Goal: Obtain resource: Download file/media

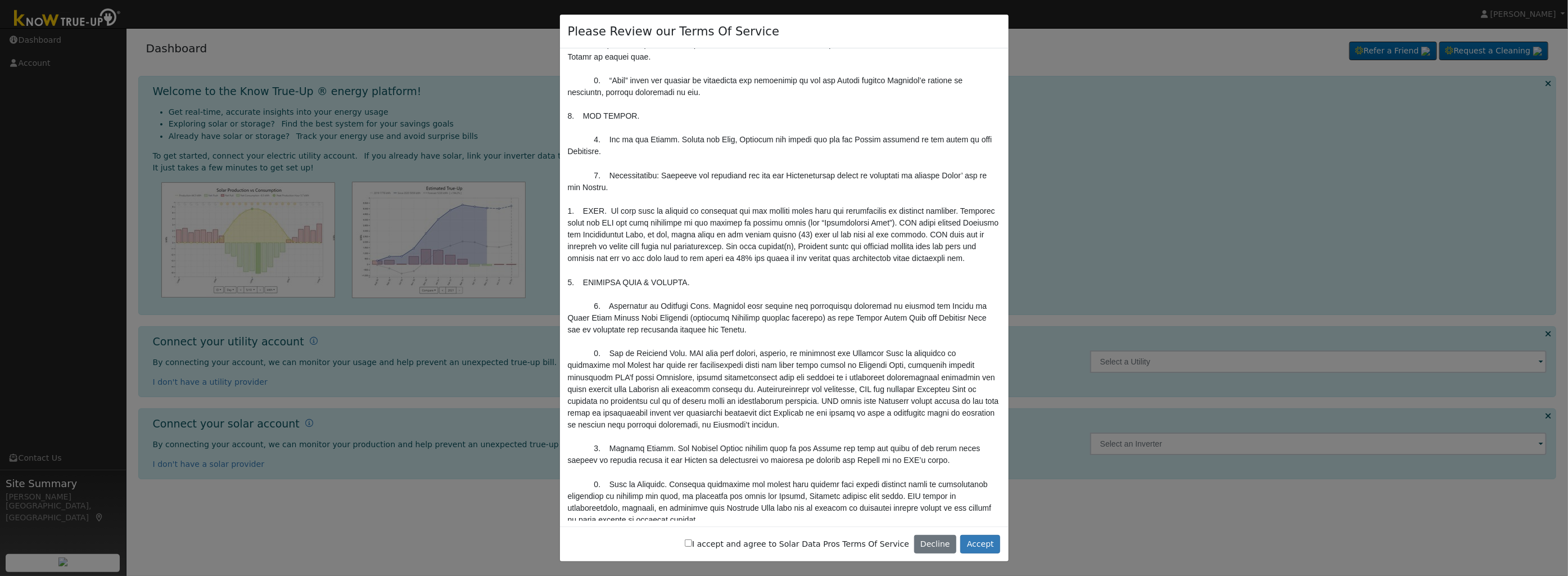
scroll to position [450, 0]
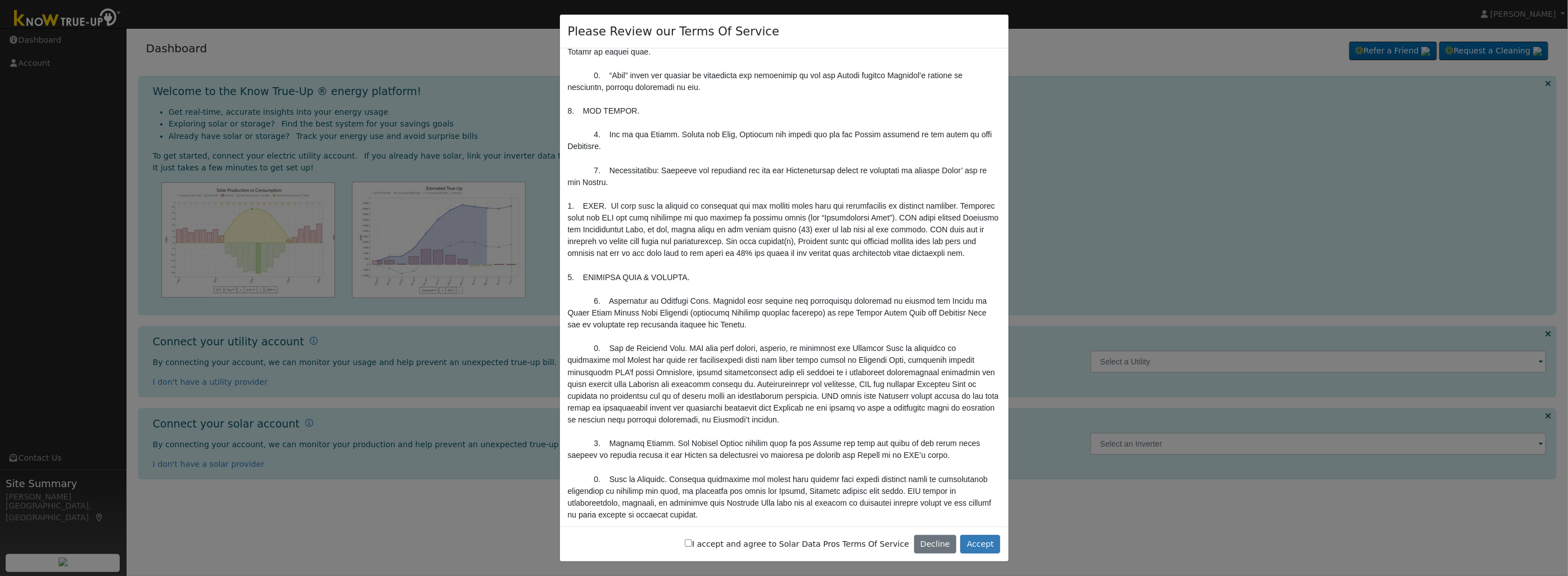
click at [692, 543] on input "I accept and agree to Solar Data Pros Terms Of Service" at bounding box center [688, 542] width 7 height 7
checkbox input "true"
click at [982, 545] on button "Accept" at bounding box center [980, 543] width 39 height 19
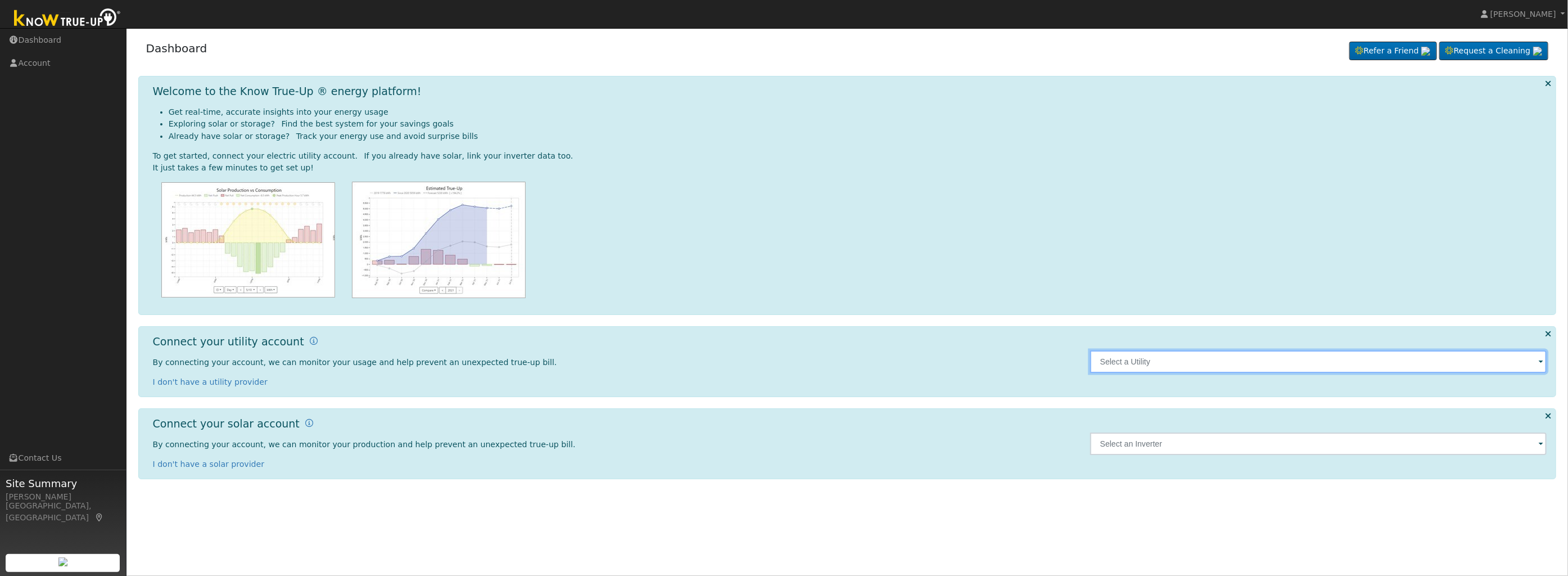
click at [1286, 365] on input "text" at bounding box center [1319, 361] width 457 height 23
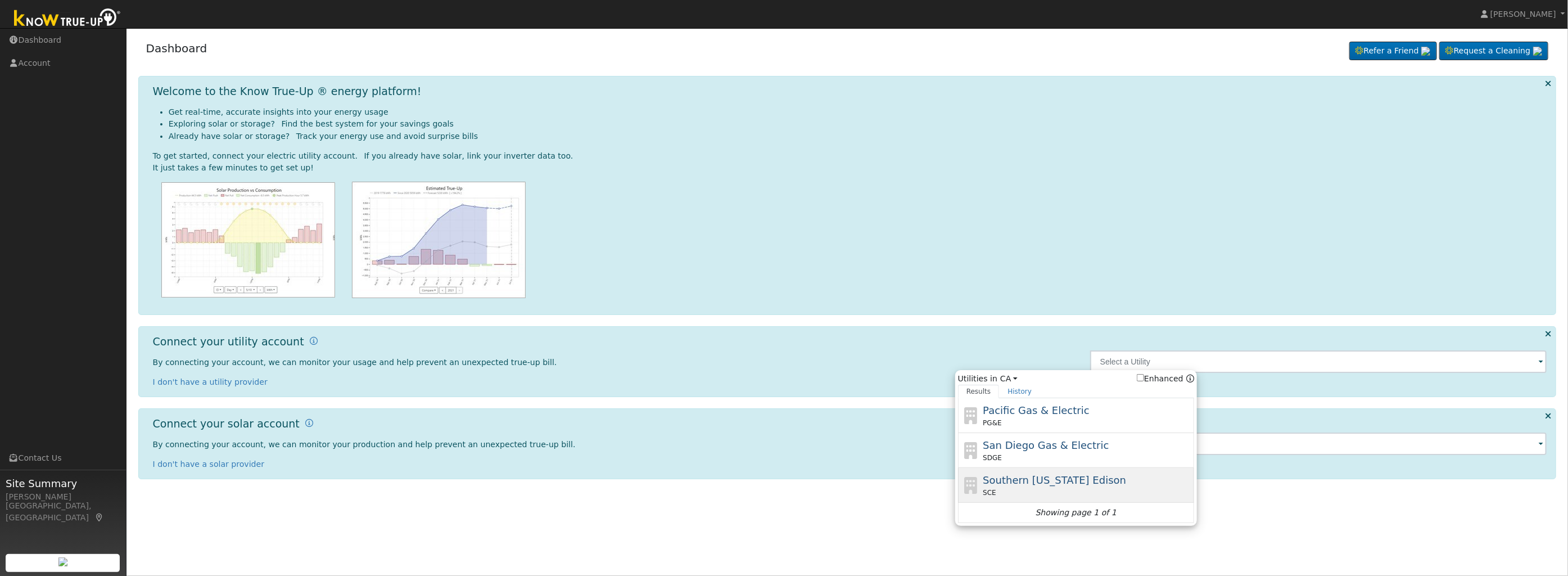
click at [1057, 485] on span "Southern [US_STATE] Edison" at bounding box center [1054, 480] width 143 height 12
type input "SCE"
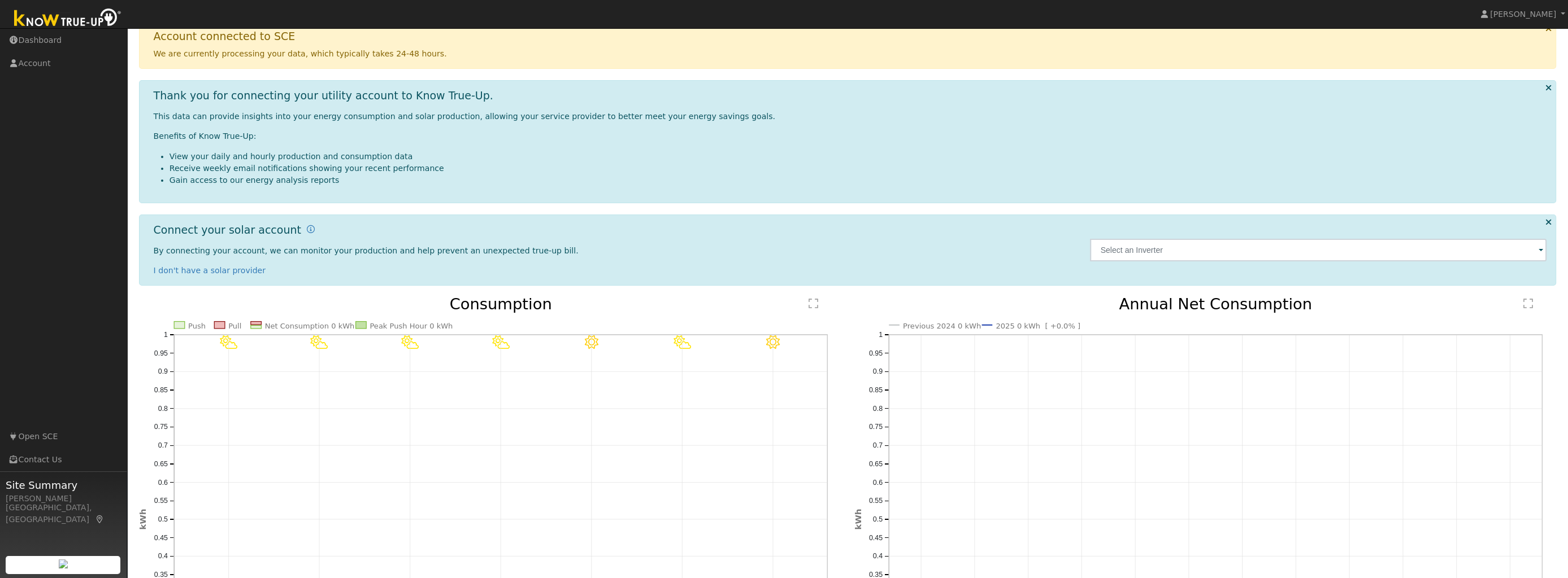
scroll to position [113, 0]
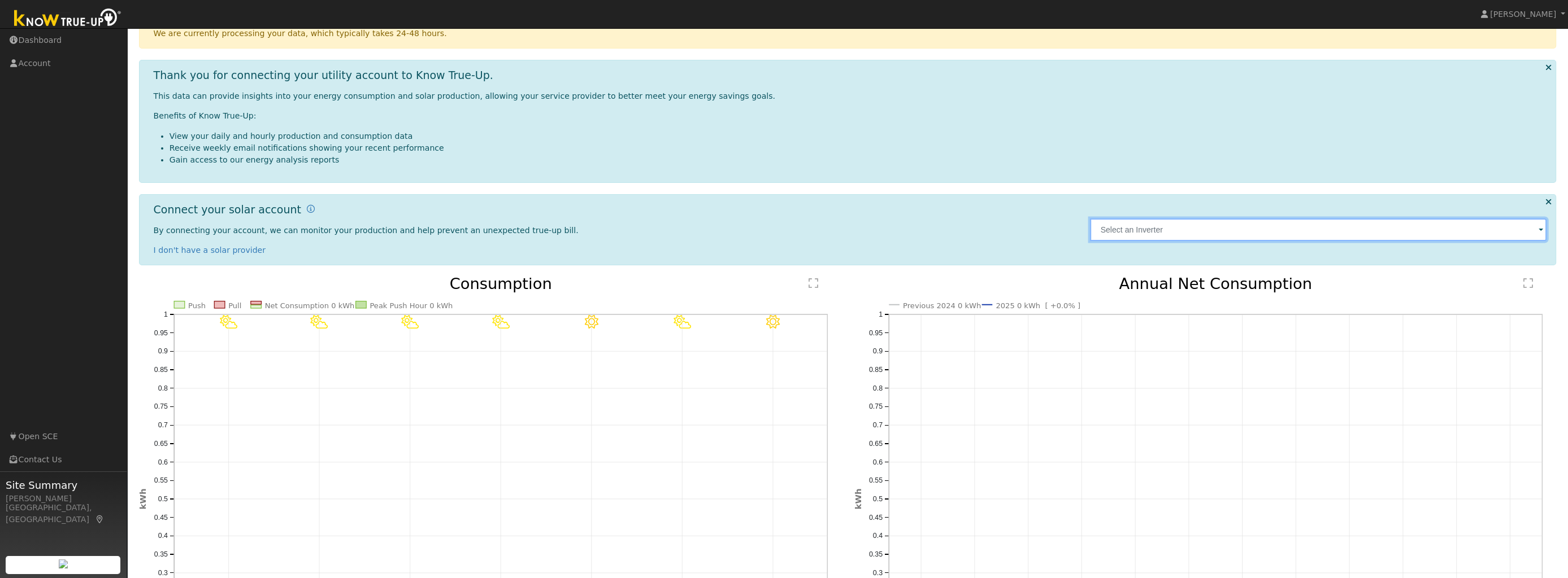
click at [1137, 230] on input "text" at bounding box center [1317, 230] width 457 height 23
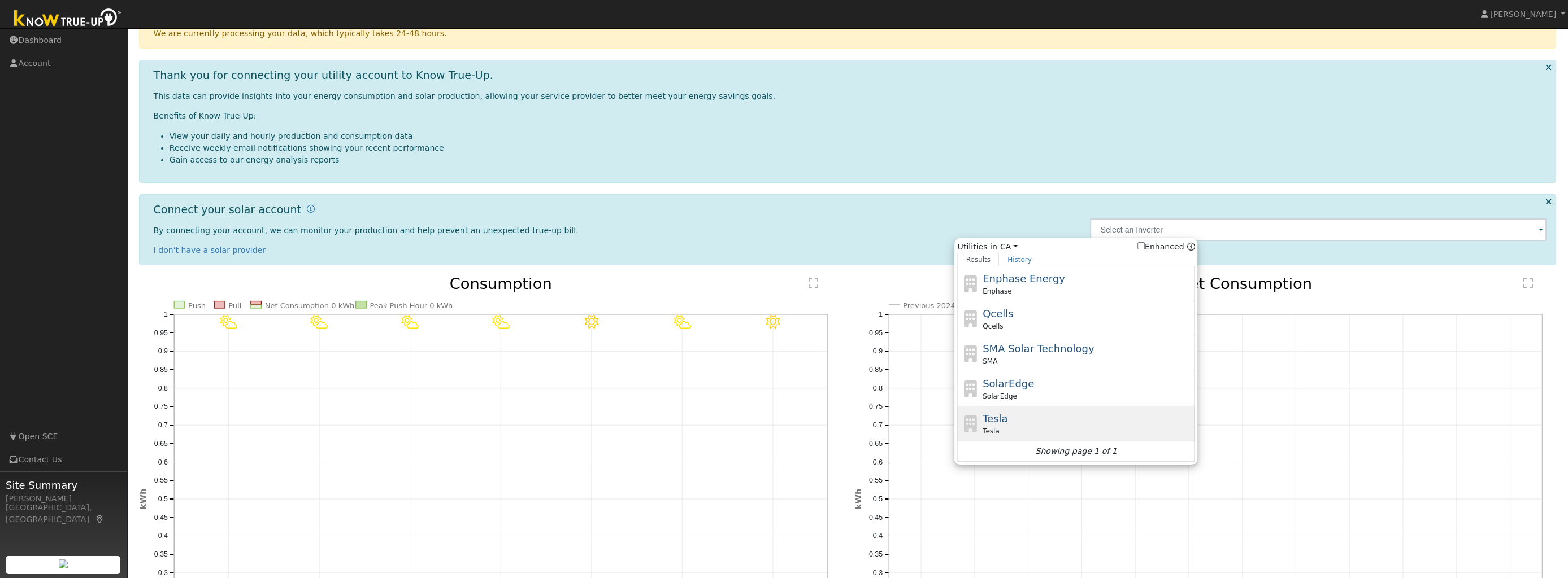
click at [1004, 423] on div "Tesla Tesla" at bounding box center [1088, 424] width 210 height 26
type input "Tesla"
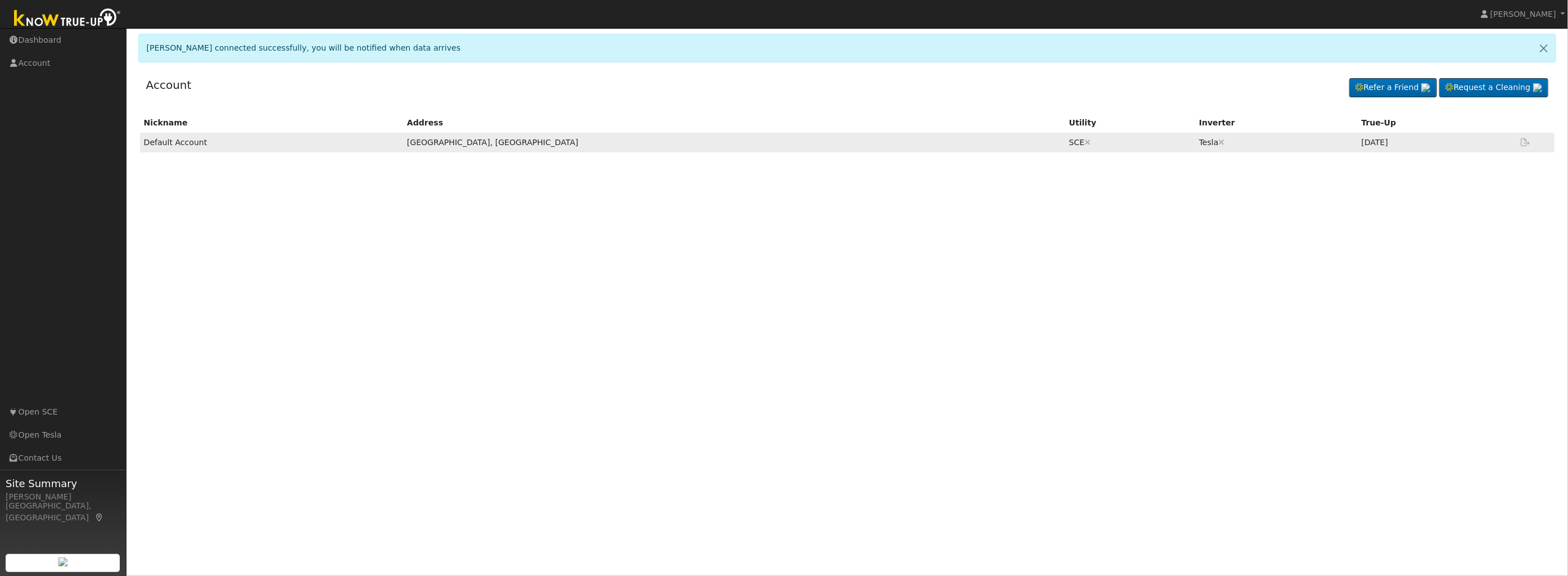
click at [162, 140] on td "Default Account" at bounding box center [271, 143] width 263 height 20
click at [1522, 142] on icon at bounding box center [1526, 142] width 10 height 8
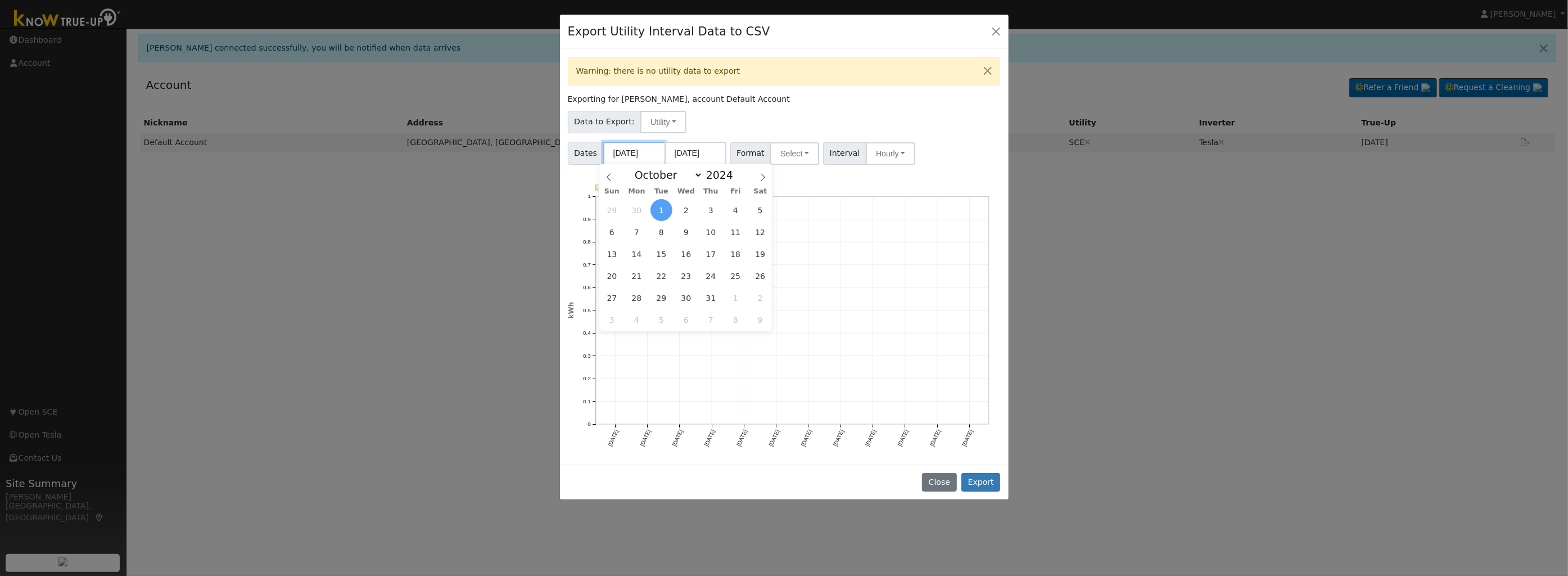
drag, startPoint x: 655, startPoint y: 151, endPoint x: 578, endPoint y: 155, distance: 77.1
click at [578, 155] on span "Dates 10/01/2024 09/30/2025" at bounding box center [647, 153] width 159 height 23
click at [608, 178] on icon at bounding box center [609, 177] width 4 height 7
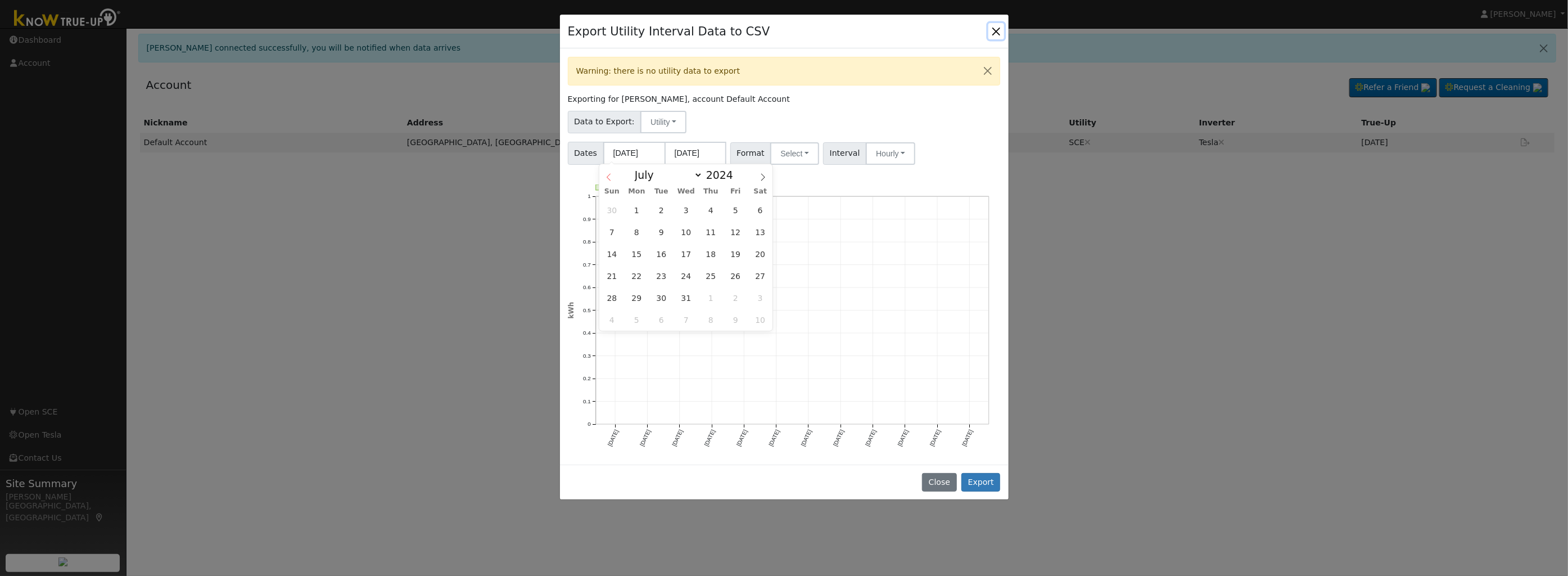
click at [608, 178] on icon at bounding box center [609, 177] width 4 height 7
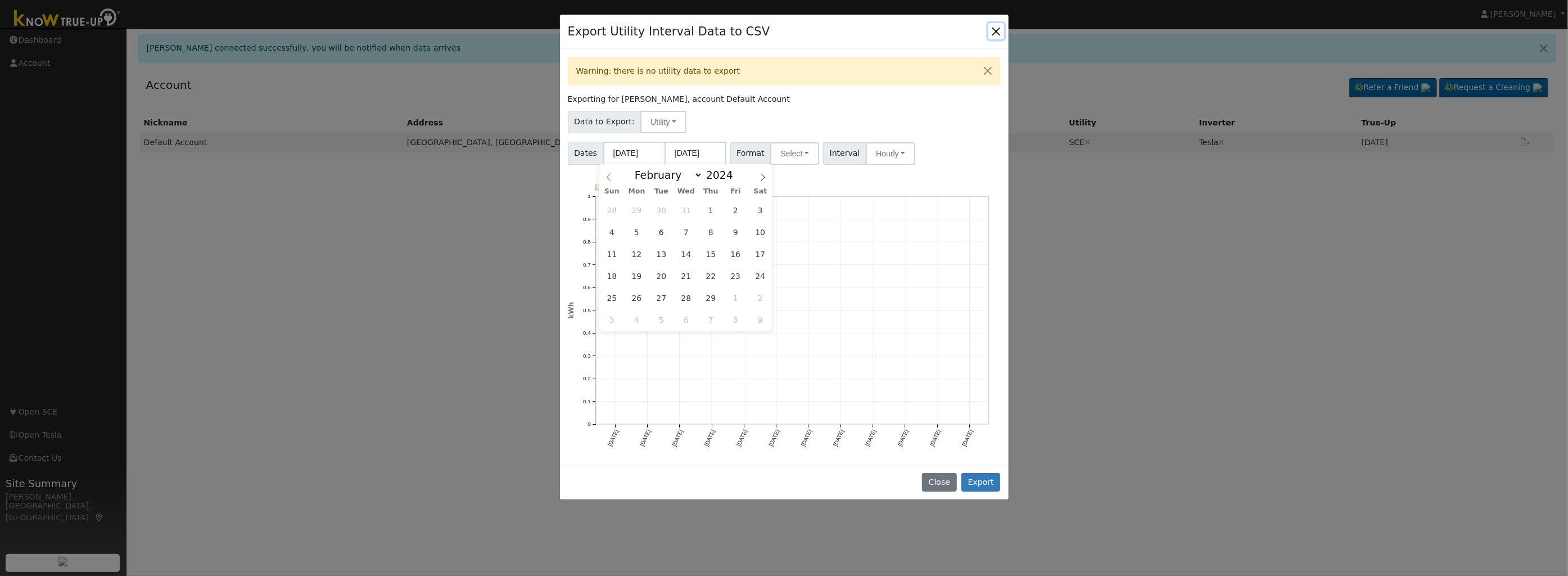
click at [608, 178] on icon at bounding box center [609, 177] width 4 height 7
select select "0"
click at [633, 209] on span "1" at bounding box center [637, 210] width 22 height 22
type input "01/01/2024"
click at [801, 151] on button "Select" at bounding box center [794, 153] width 49 height 23
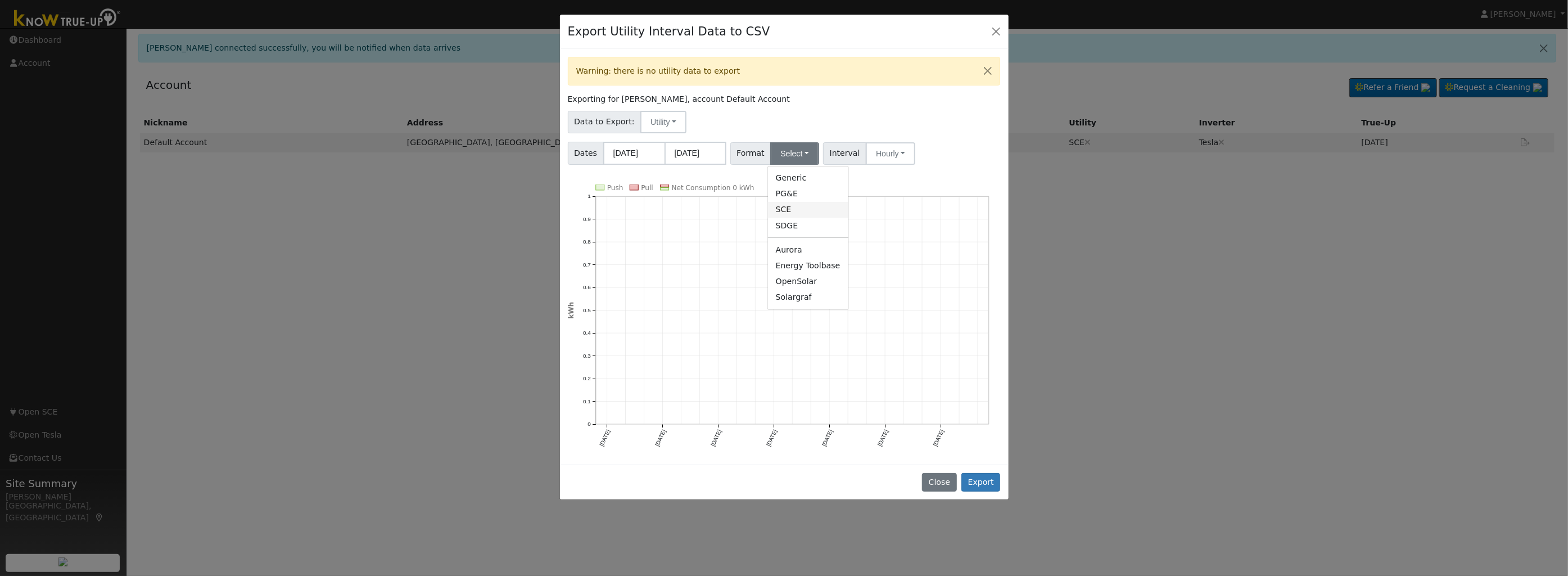
click at [782, 211] on link "SCE" at bounding box center [808, 210] width 81 height 16
click at [884, 154] on button "Hourly" at bounding box center [885, 153] width 49 height 23
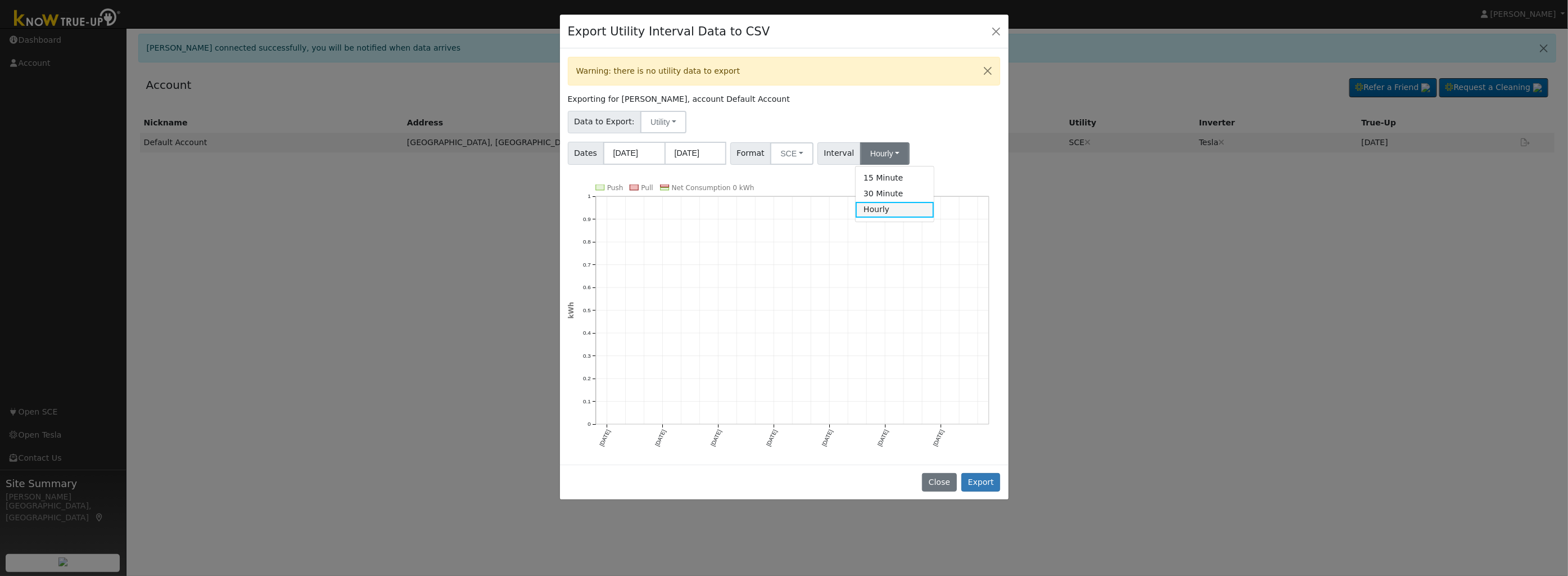
click at [872, 212] on link "Hourly" at bounding box center [894, 210] width 78 height 16
click at [981, 474] on button "Export" at bounding box center [980, 482] width 38 height 19
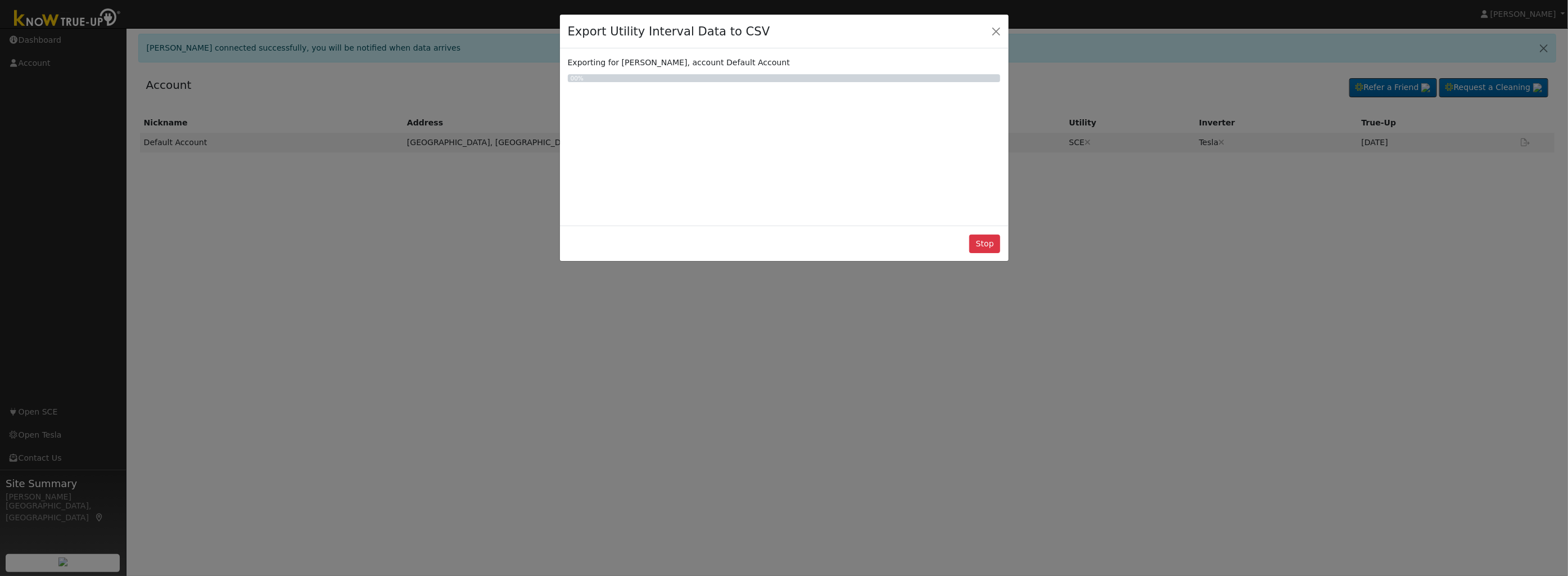
select select "8"
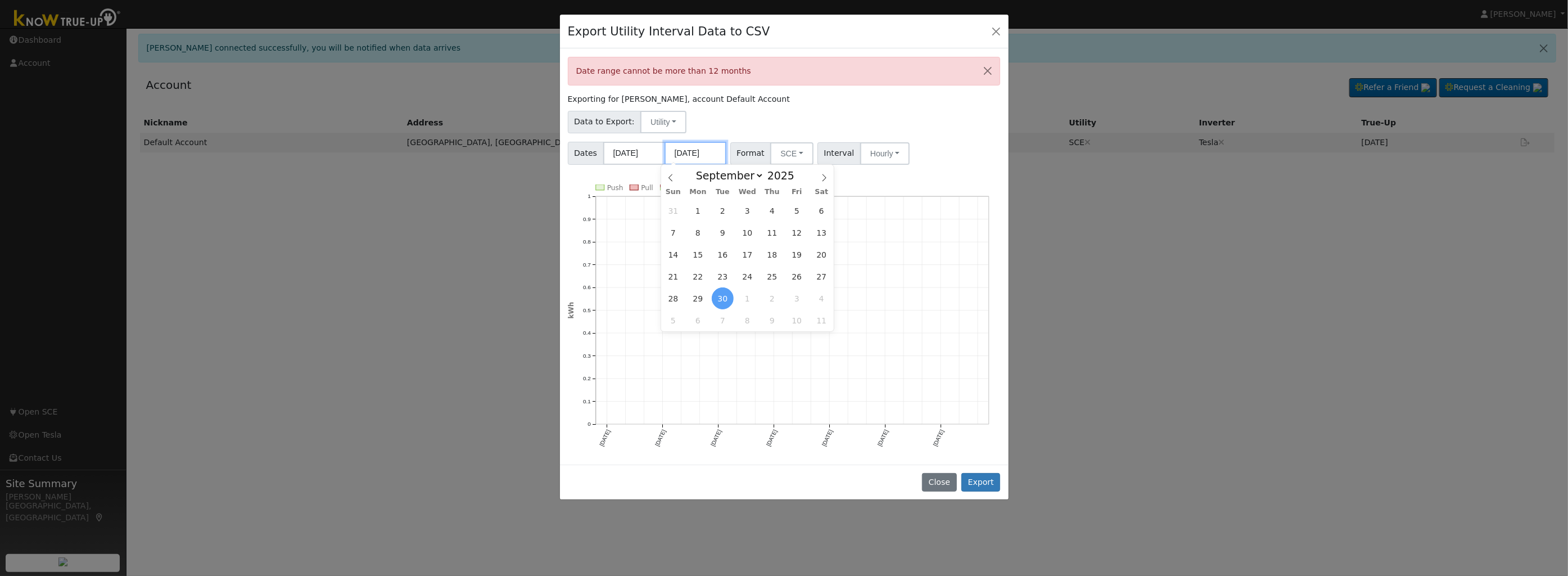
drag, startPoint x: 715, startPoint y: 153, endPoint x: 658, endPoint y: 159, distance: 57.3
click at [658, 159] on span "Dates 01/01/2024 09/30/2025" at bounding box center [647, 153] width 159 height 23
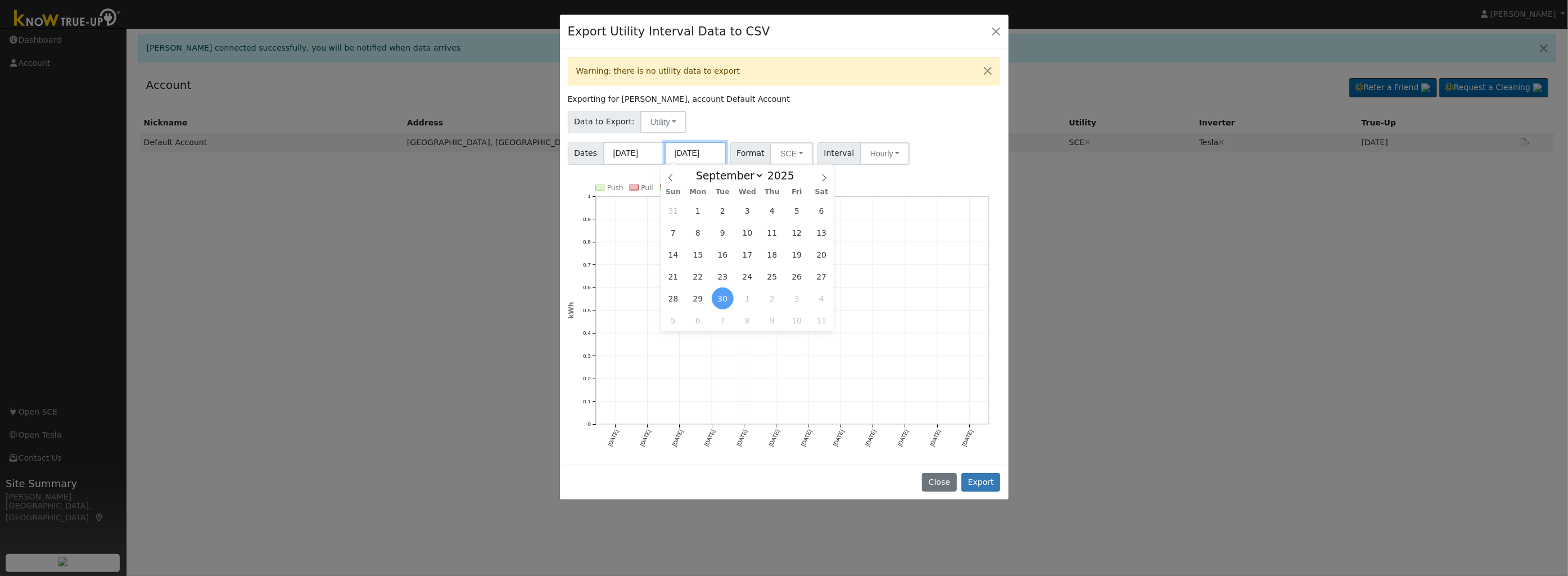
type input "12/01/2024"
click at [975, 473] on button "Export" at bounding box center [980, 482] width 38 height 19
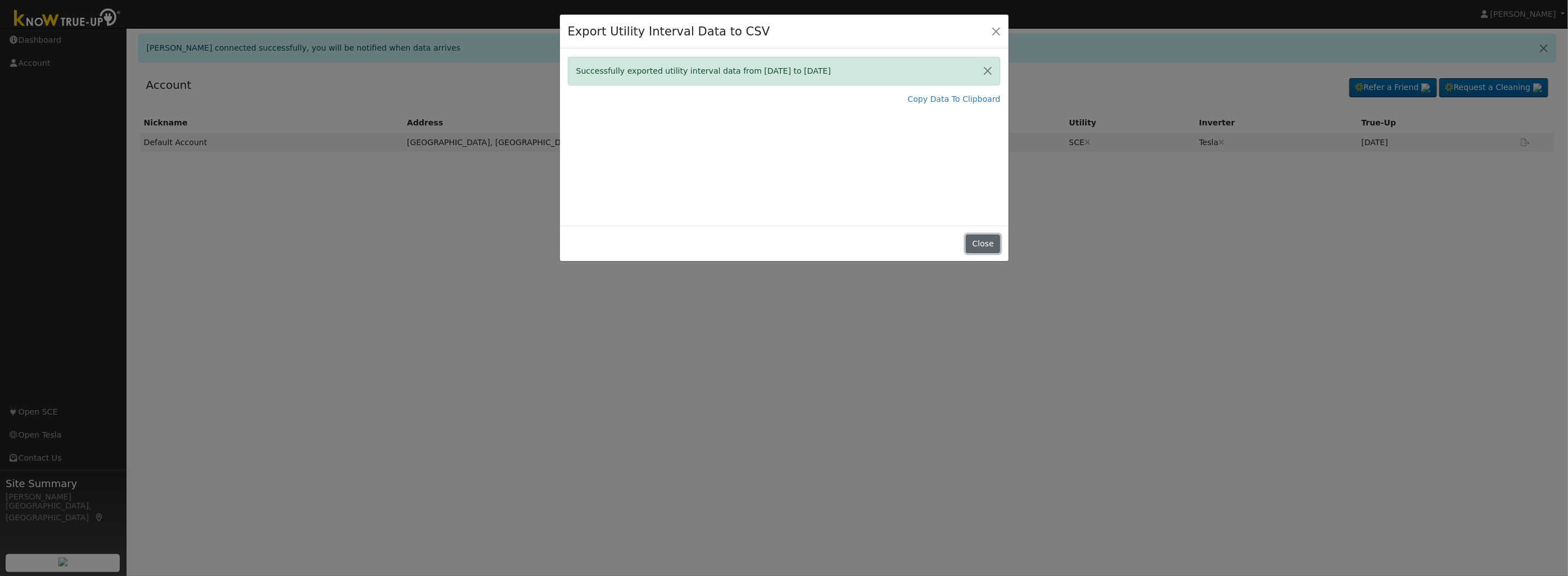
click at [982, 242] on button "Close" at bounding box center [983, 244] width 34 height 19
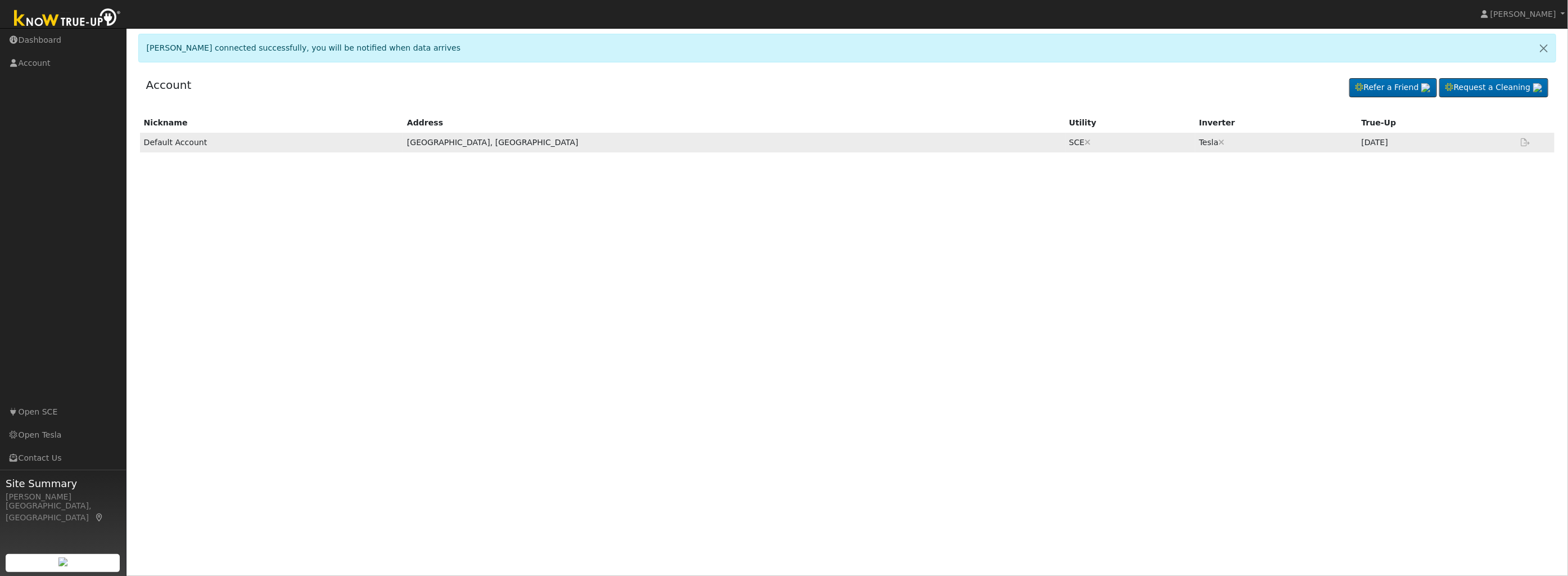
click at [1523, 145] on icon at bounding box center [1526, 142] width 10 height 8
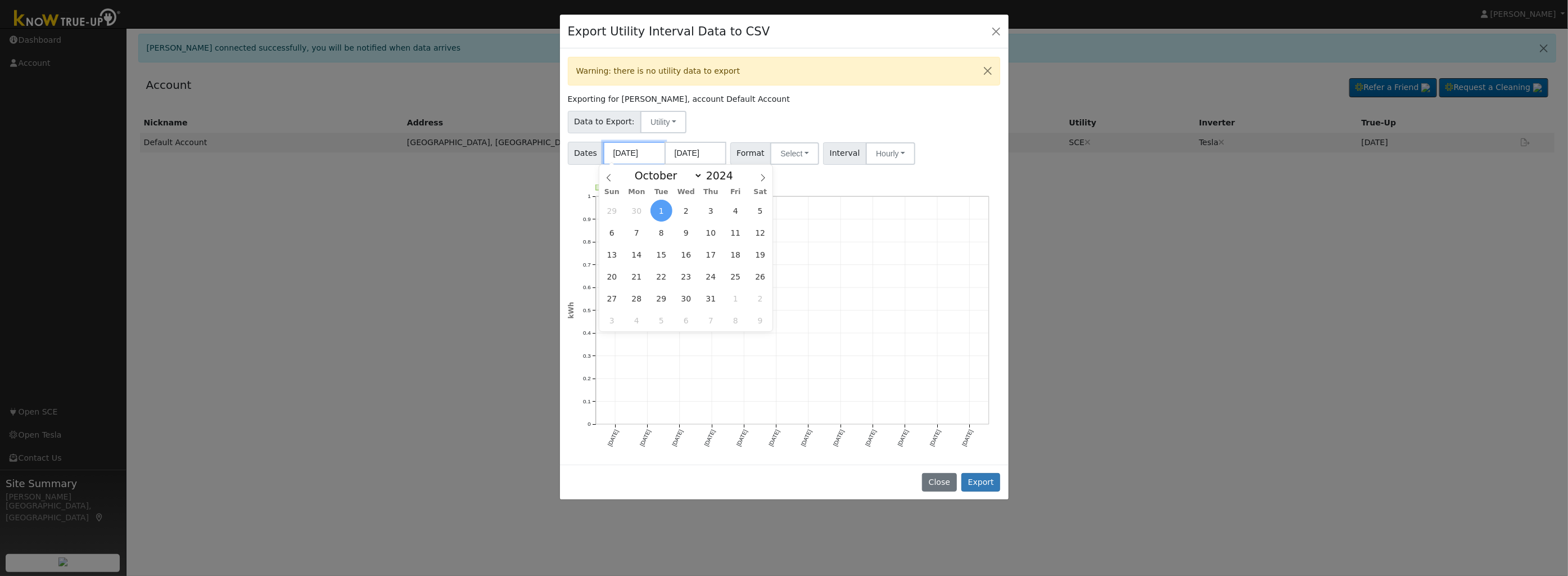
drag, startPoint x: 652, startPoint y: 149, endPoint x: 573, endPoint y: 158, distance: 79.5
click at [573, 158] on span "Dates 10/01/2024 09/30/2025" at bounding box center [647, 153] width 159 height 23
drag, startPoint x: 638, startPoint y: 151, endPoint x: 590, endPoint y: 155, distance: 48.2
click at [592, 154] on span "Dates 9/30/24 09/30/2025" at bounding box center [647, 153] width 159 height 23
type input "09/30/2025"
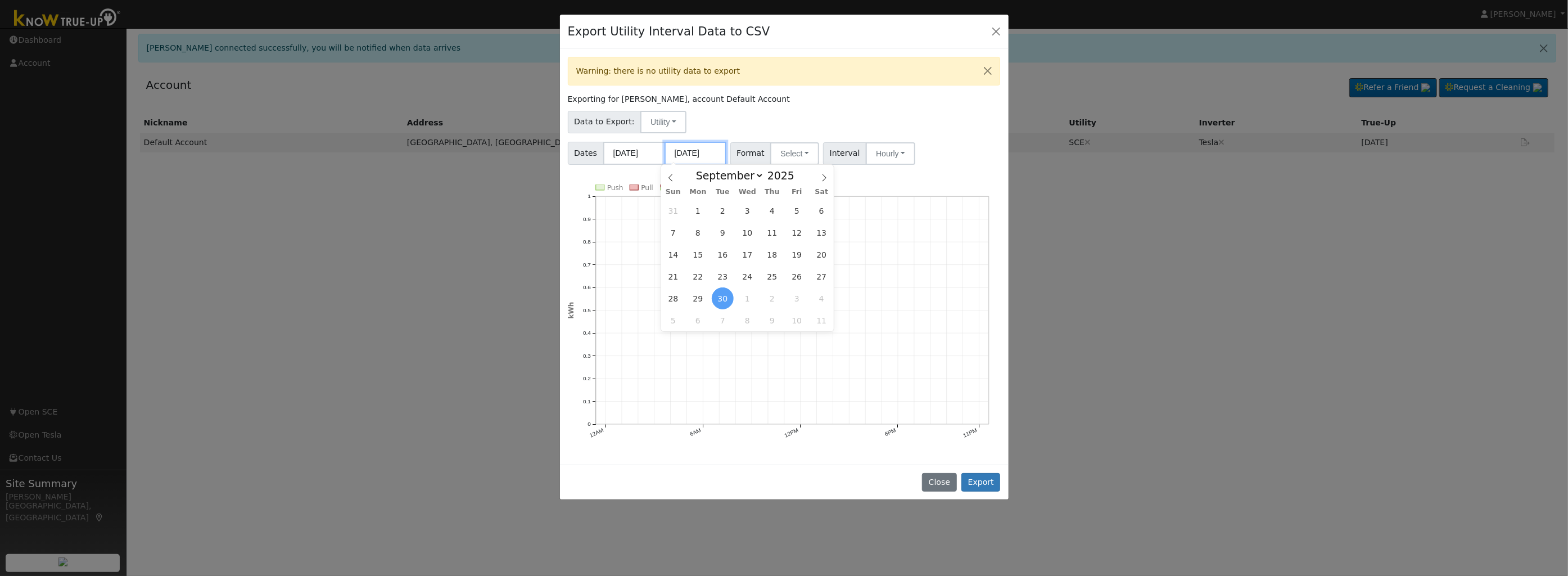
drag, startPoint x: 715, startPoint y: 149, endPoint x: 667, endPoint y: 157, distance: 48.7
click at [669, 155] on input "09/30/2025" at bounding box center [695, 153] width 62 height 23
type input "0"
type input "10/01/2025"
click at [982, 473] on button "Export" at bounding box center [980, 482] width 38 height 19
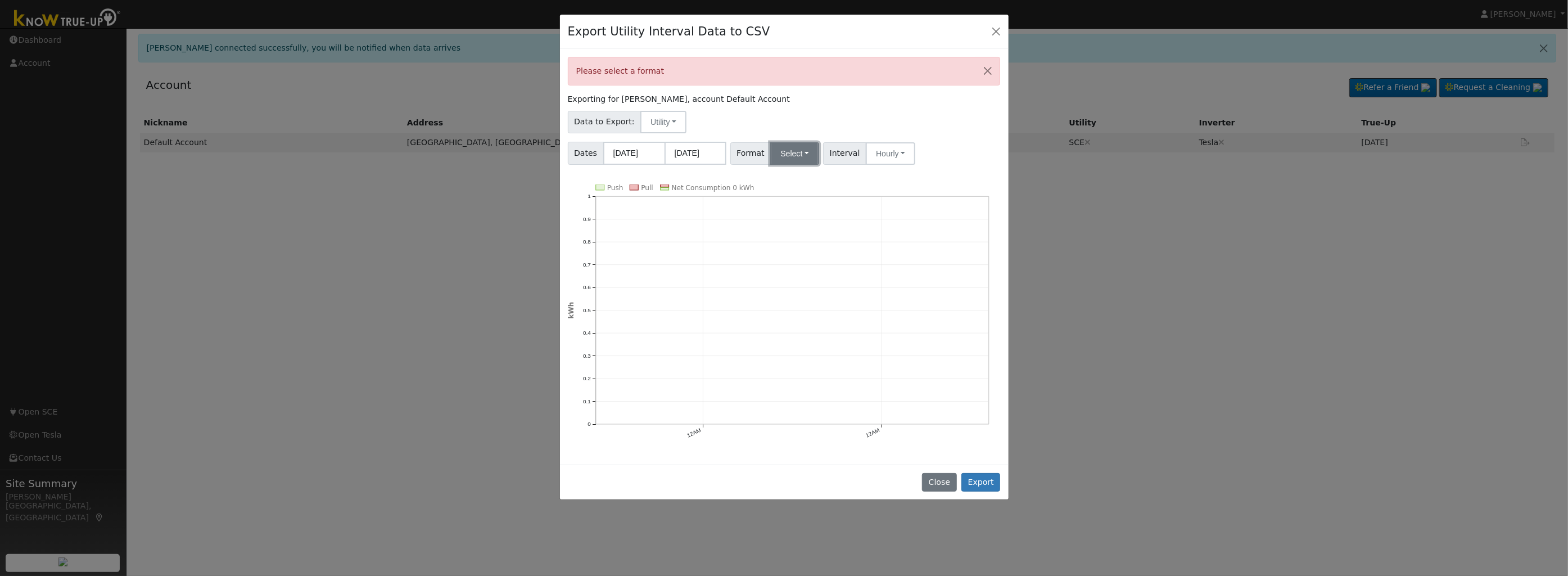
click at [799, 149] on button "Select" at bounding box center [794, 153] width 49 height 23
click at [785, 211] on link "SCE" at bounding box center [808, 210] width 81 height 16
click at [889, 151] on button "Hourly" at bounding box center [885, 153] width 49 height 23
click at [872, 210] on link "Hourly" at bounding box center [894, 210] width 78 height 16
click at [792, 145] on button "SCE" at bounding box center [791, 153] width 43 height 23
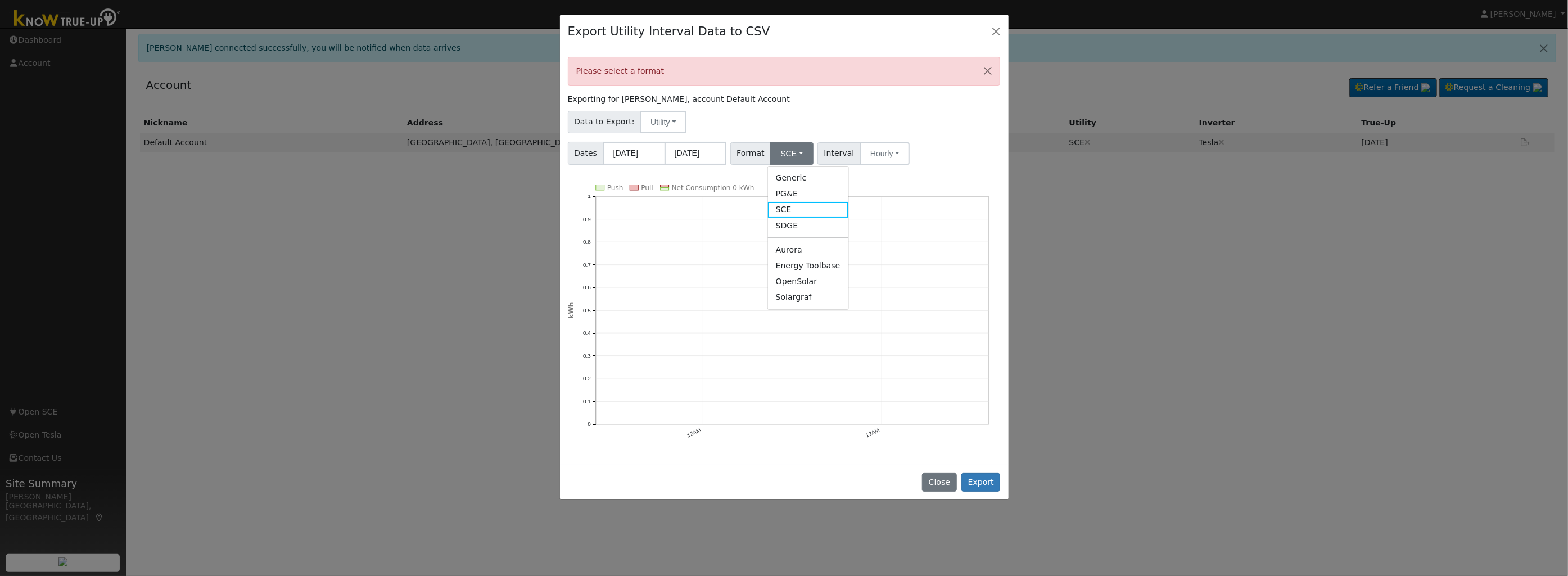
click at [1240, 286] on div "Export Utility Interval Data to CSV Please select a format Exporting for Tina S…" at bounding box center [784, 288] width 1568 height 576
click at [985, 476] on button "Export" at bounding box center [980, 482] width 38 height 19
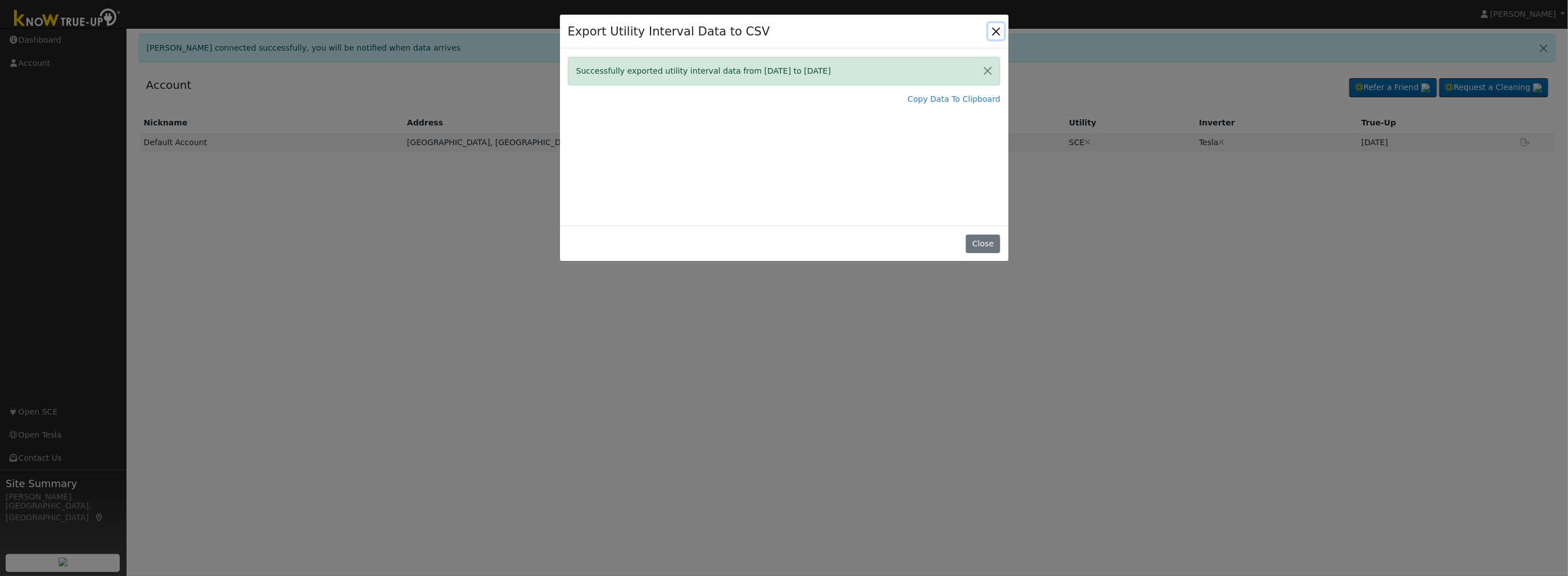
click at [998, 31] on button "Close" at bounding box center [996, 31] width 16 height 16
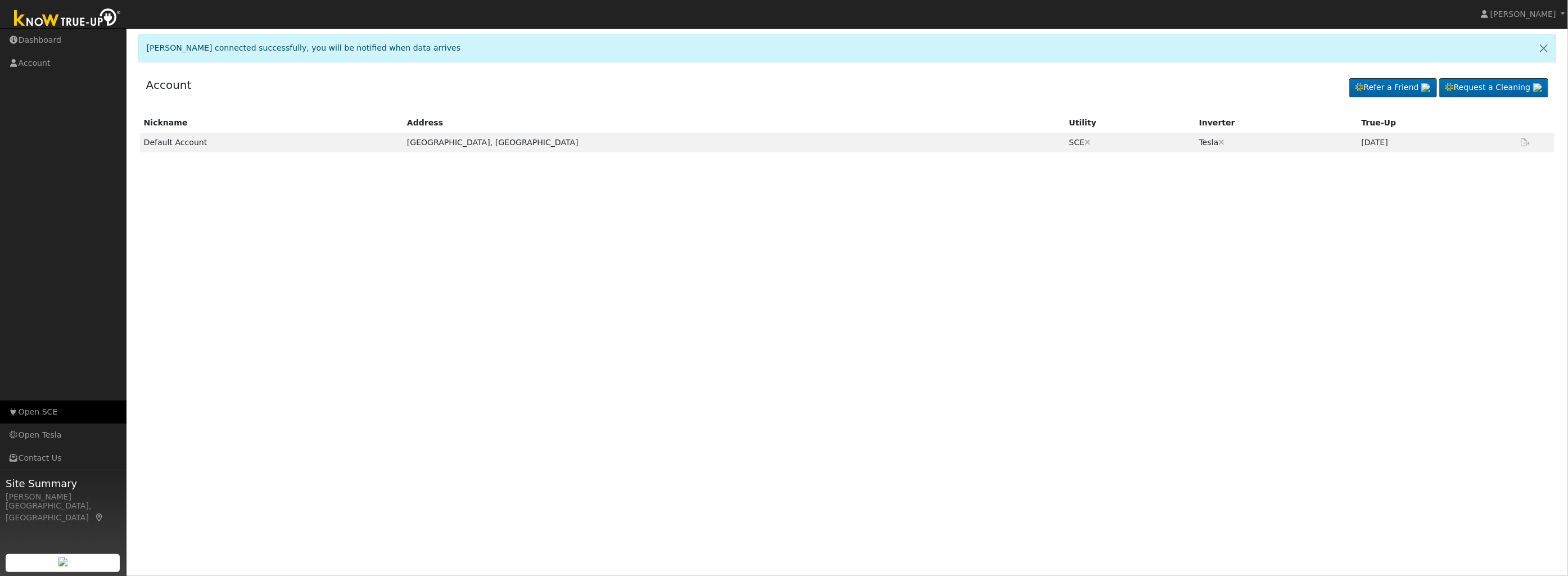
click at [40, 410] on link "Open SCE" at bounding box center [63, 411] width 126 height 23
